Goal: Task Accomplishment & Management: Manage account settings

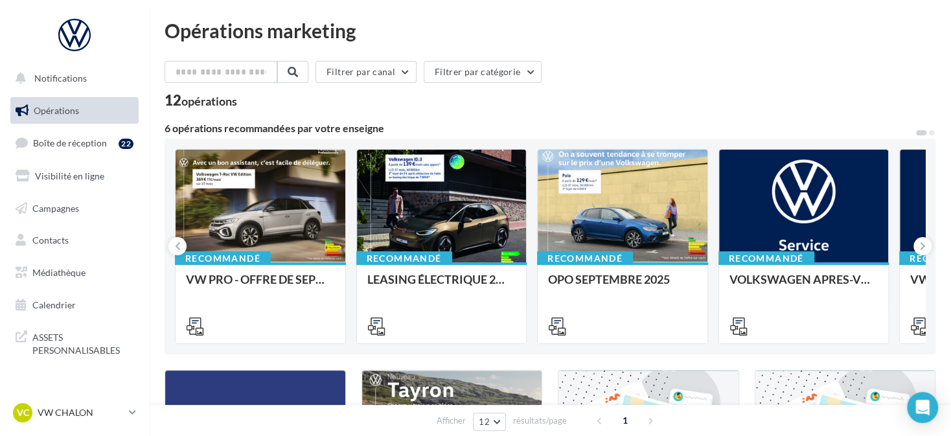
click at [106, 122] on link "Opérations" at bounding box center [74, 110] width 133 height 27
click at [105, 146] on span "Boîte de réception" at bounding box center [70, 142] width 74 height 11
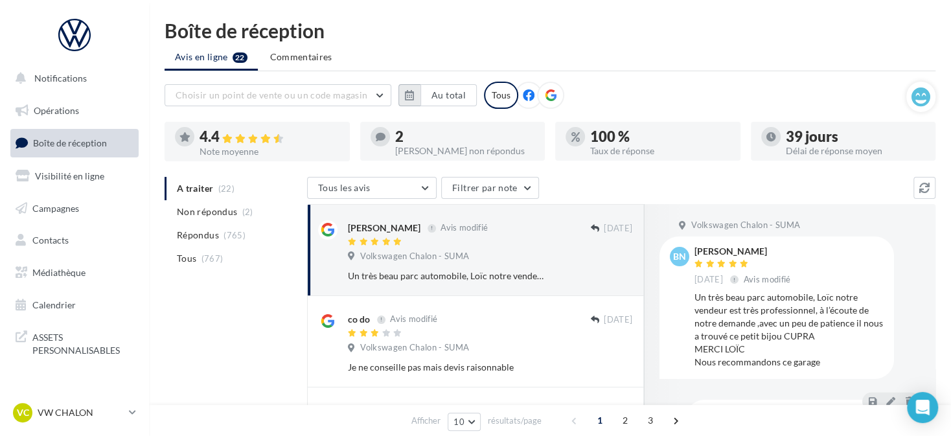
click at [413, 98] on icon "button" at bounding box center [409, 95] width 9 height 10
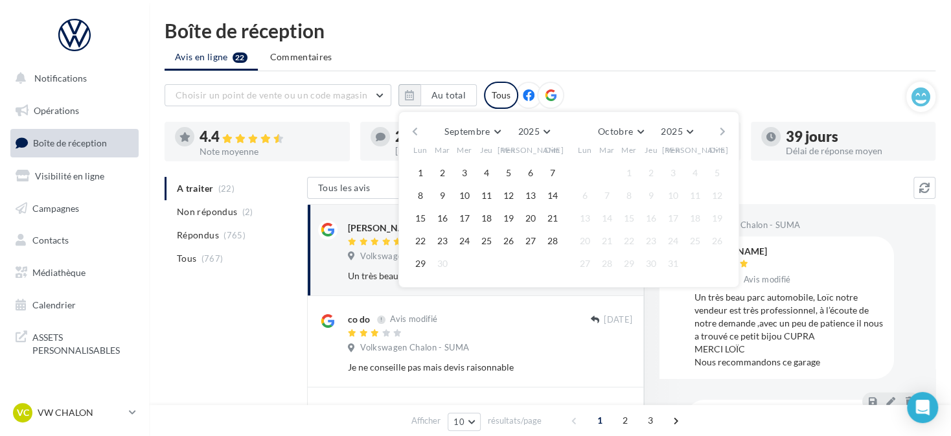
click at [414, 133] on button "button" at bounding box center [414, 131] width 11 height 18
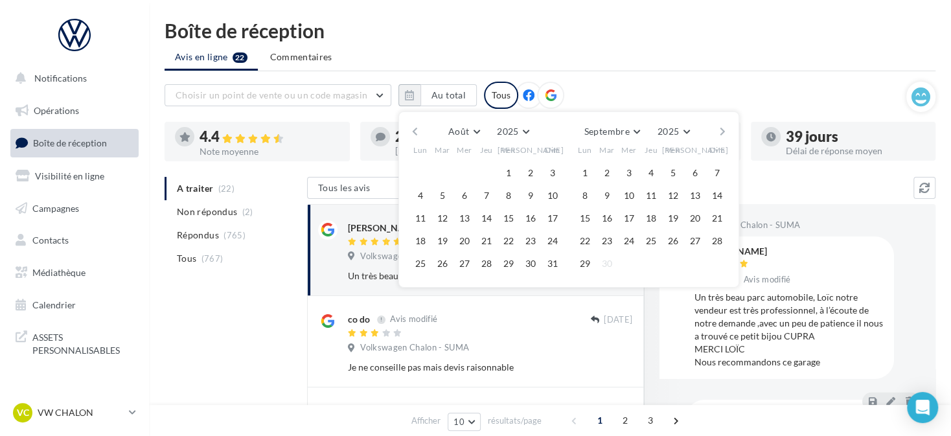
click at [414, 133] on button "button" at bounding box center [414, 131] width 11 height 18
click at [441, 163] on button "1" at bounding box center [442, 172] width 19 height 19
click at [719, 129] on button "button" at bounding box center [722, 131] width 11 height 18
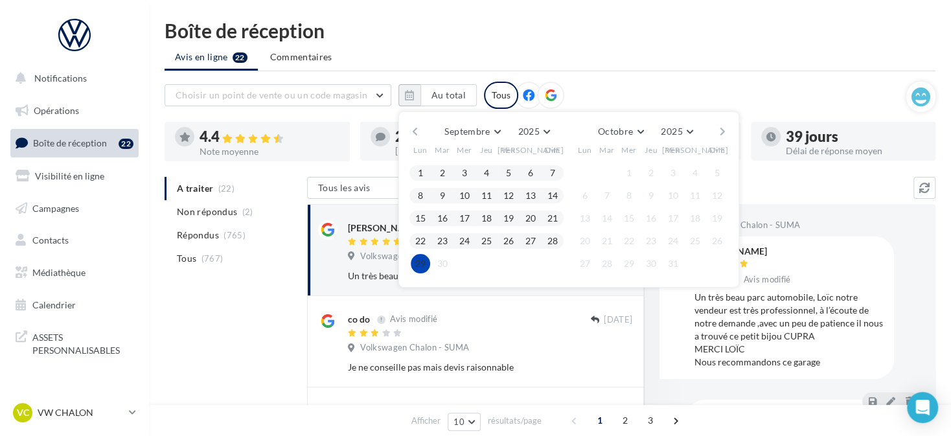
click at [415, 264] on button "29" at bounding box center [420, 263] width 19 height 19
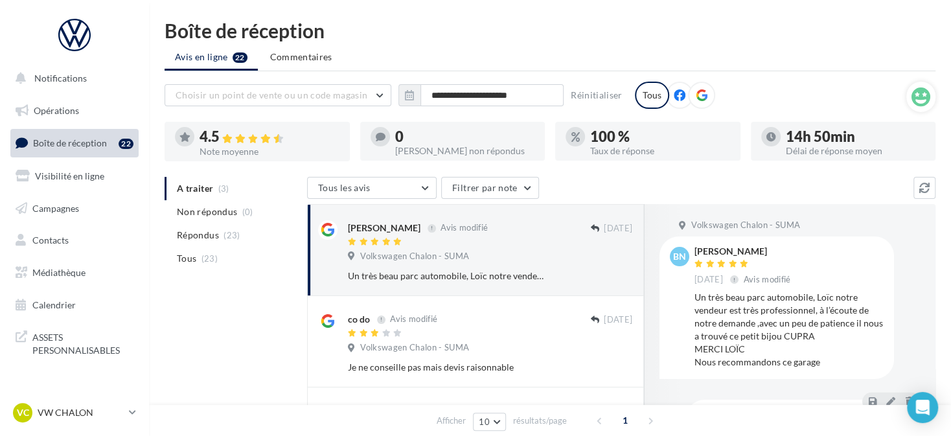
click at [701, 94] on icon at bounding box center [701, 95] width 12 height 12
click at [761, 106] on div "**********" at bounding box center [534, 95] width 741 height 27
click at [725, 408] on div "Afficher 10 5 10 25 50 résultats/page 1" at bounding box center [550, 420] width 802 height 31
click at [745, 419] on div "Afficher 10 5 10 25 50 résultats/page 1" at bounding box center [550, 420] width 802 height 31
click at [828, 137] on div "14h 50min" at bounding box center [855, 137] width 140 height 14
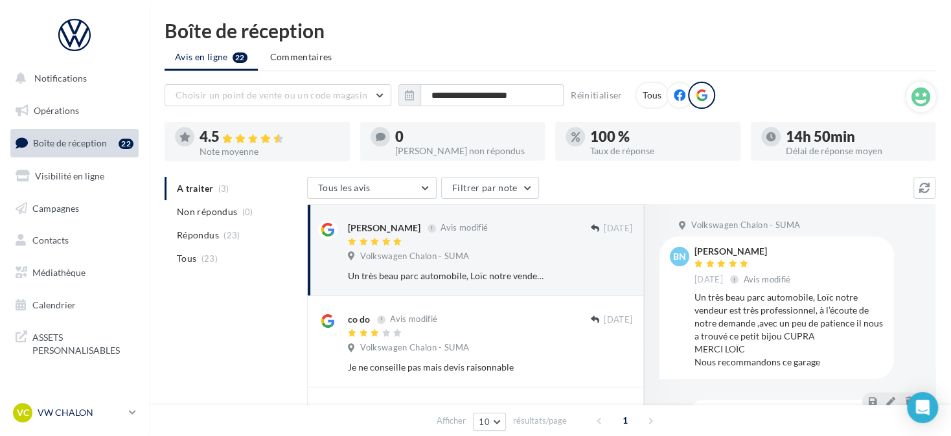
click at [88, 413] on p "VW CHALON" at bounding box center [81, 412] width 86 height 13
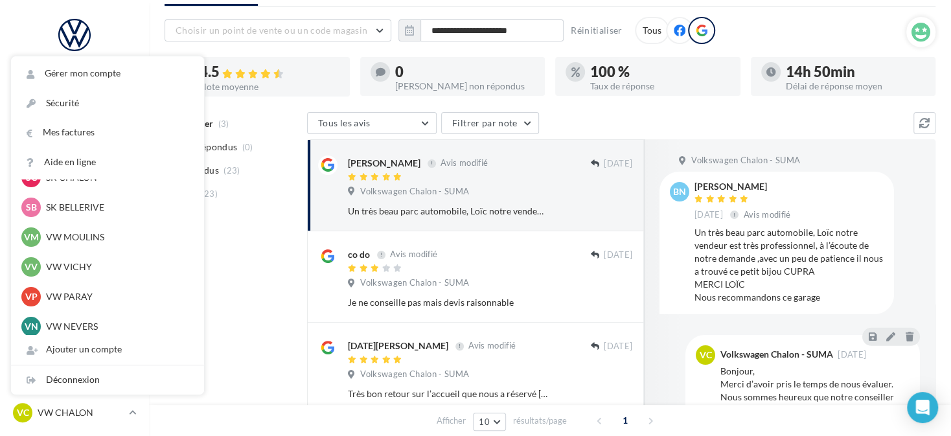
scroll to position [324, 0]
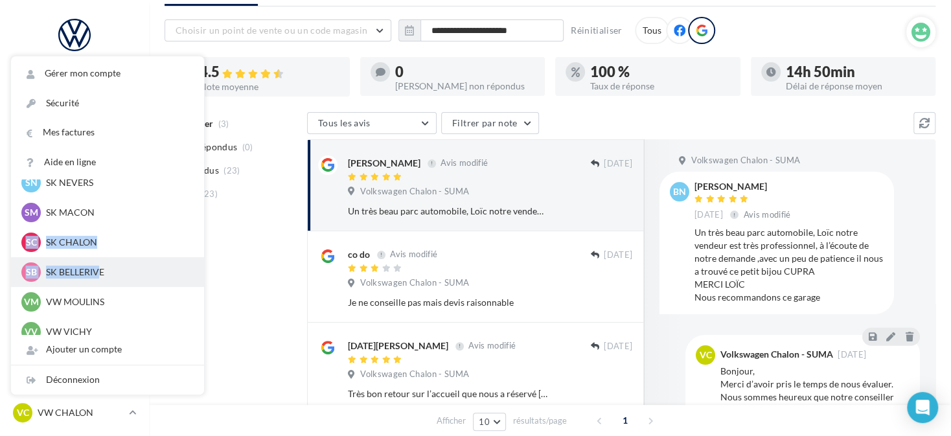
drag, startPoint x: 107, startPoint y: 210, endPoint x: 100, endPoint y: 278, distance: 68.4
click at [100, 278] on div "VC VW CHALON vw-cha-dup VC VW CHALON vw-cha-dup CN CUPRA Nevers cupra_nevers CC…" at bounding box center [107, 429] width 193 height 1146
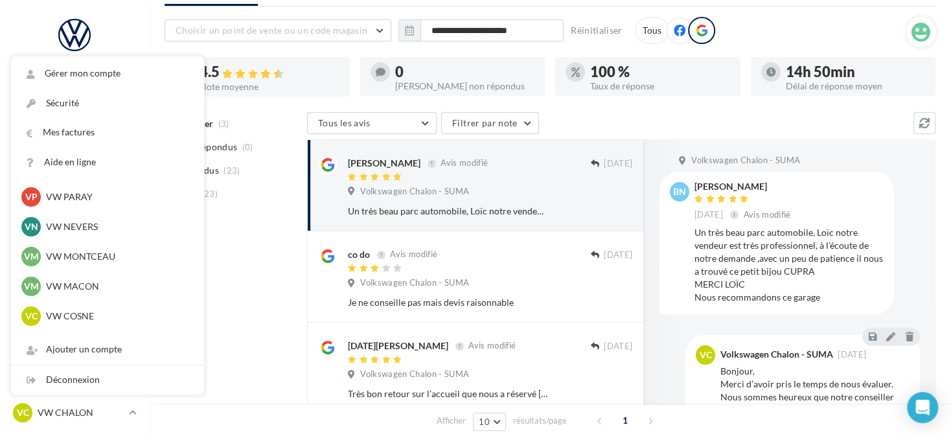
scroll to position [518, 0]
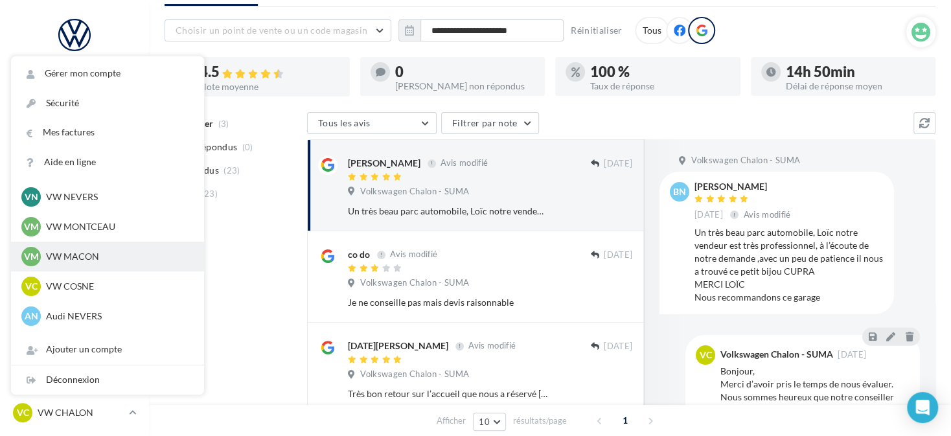
click at [102, 254] on p "VW MACON" at bounding box center [117, 256] width 142 height 13
